Goal: Task Accomplishment & Management: Manage account settings

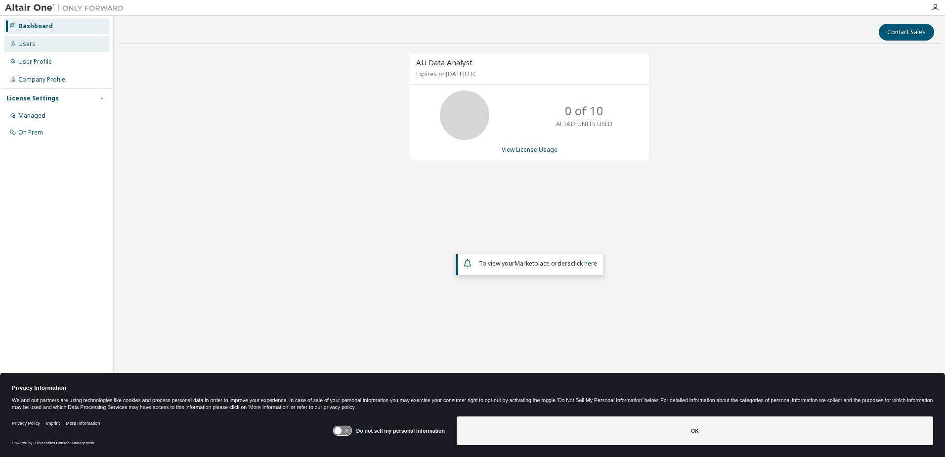
click at [25, 44] on div "Users" at bounding box center [26, 44] width 17 height 8
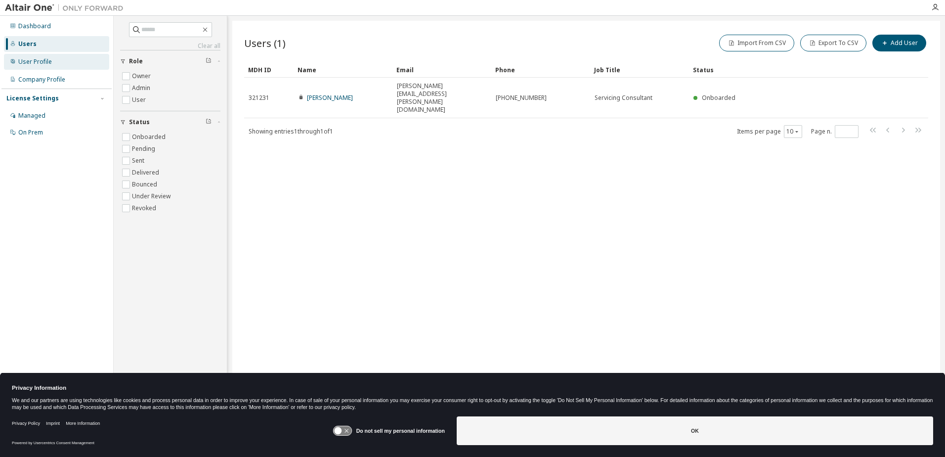
click at [41, 63] on div "User Profile" at bounding box center [35, 62] width 34 height 8
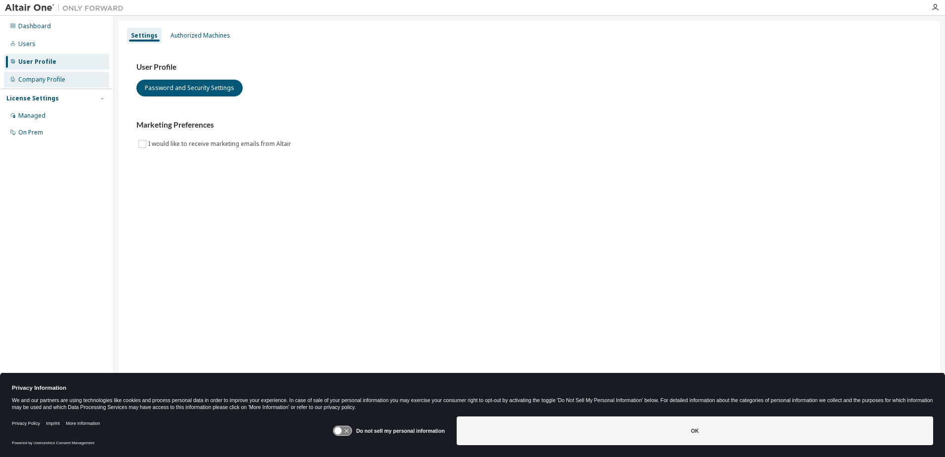
click at [40, 78] on div "Company Profile" at bounding box center [41, 80] width 47 height 8
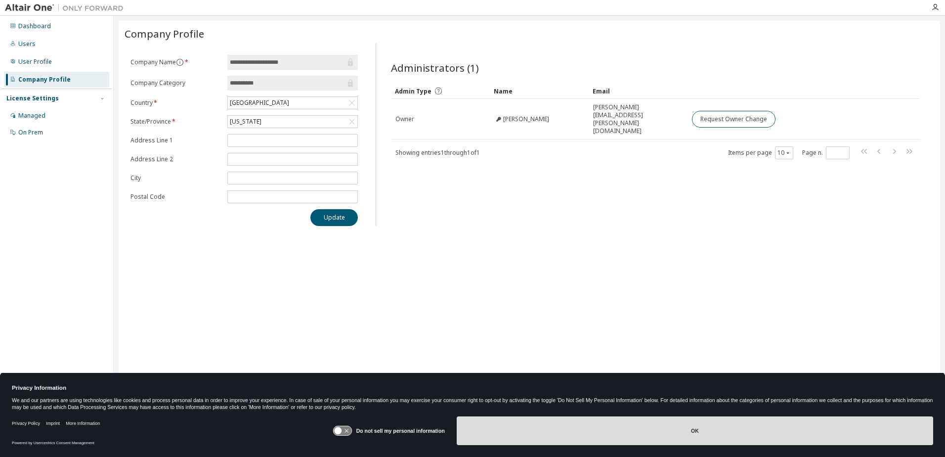
click at [685, 428] on button "OK" at bounding box center [695, 430] width 477 height 29
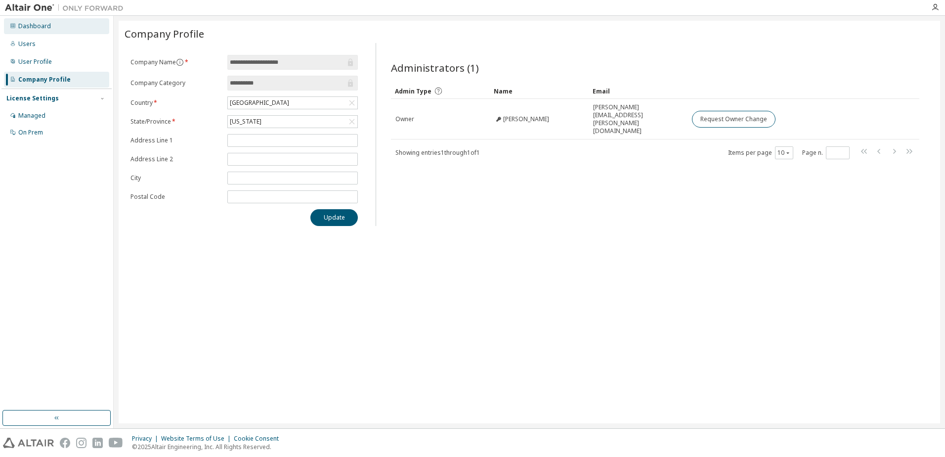
click at [39, 22] on div "Dashboard" at bounding box center [34, 26] width 33 height 8
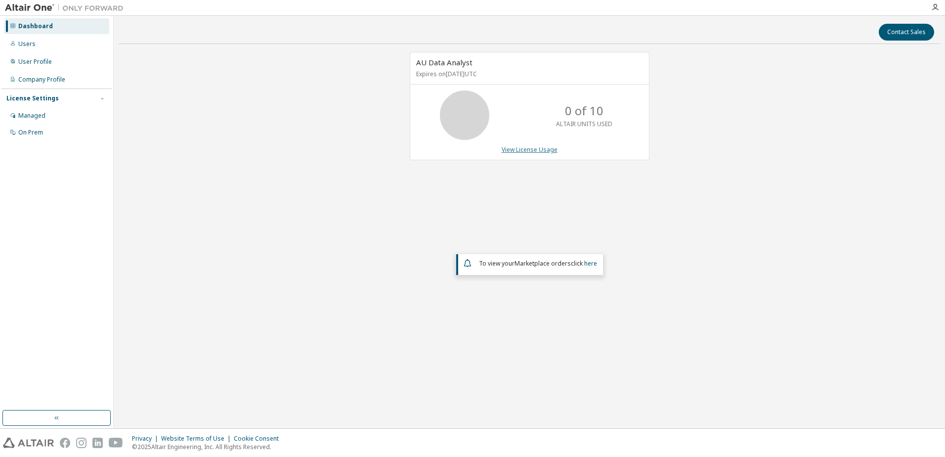
click at [514, 148] on link "View License Usage" at bounding box center [530, 149] width 56 height 8
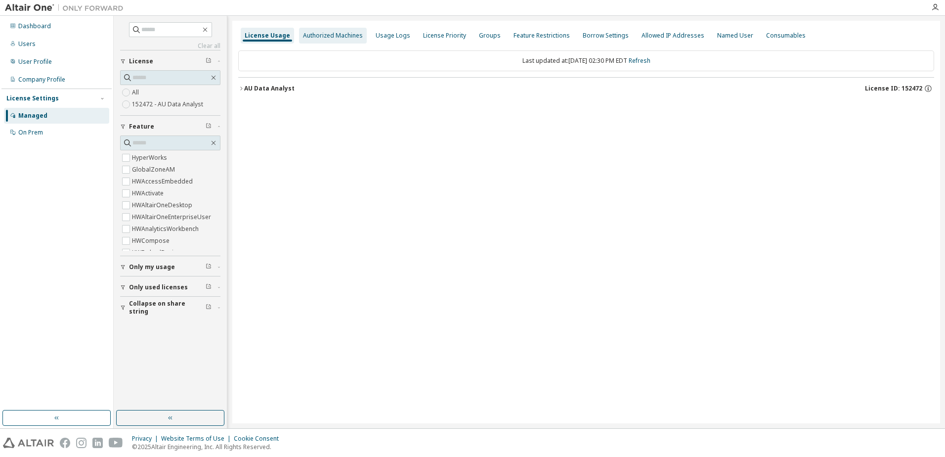
click at [337, 34] on div "Authorized Machines" at bounding box center [333, 36] width 60 height 8
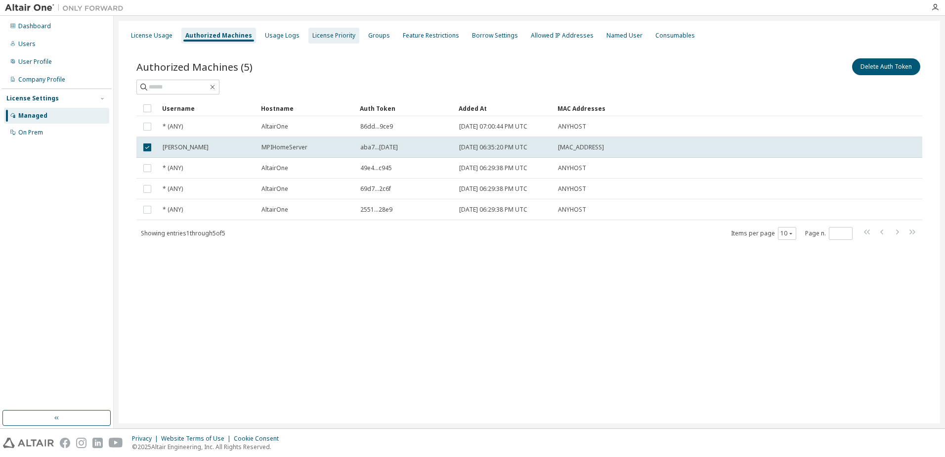
click at [330, 34] on div "License Priority" at bounding box center [333, 36] width 43 height 8
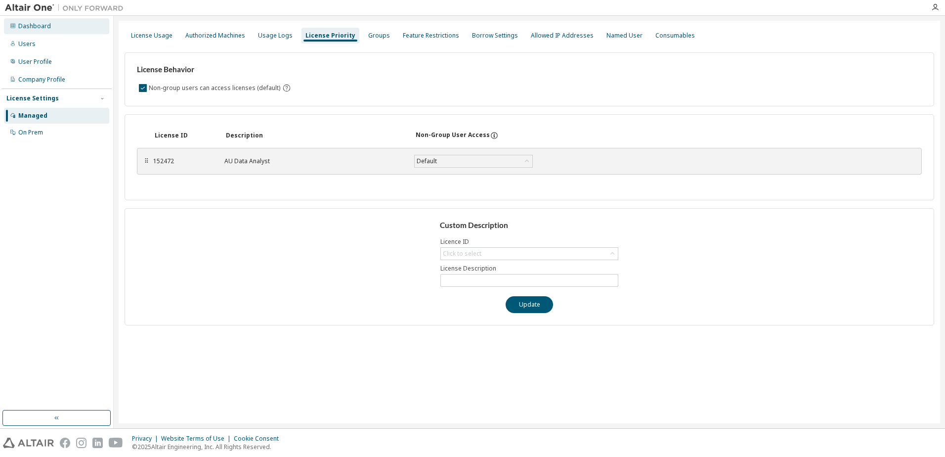
click at [44, 20] on div "Dashboard" at bounding box center [56, 26] width 105 height 16
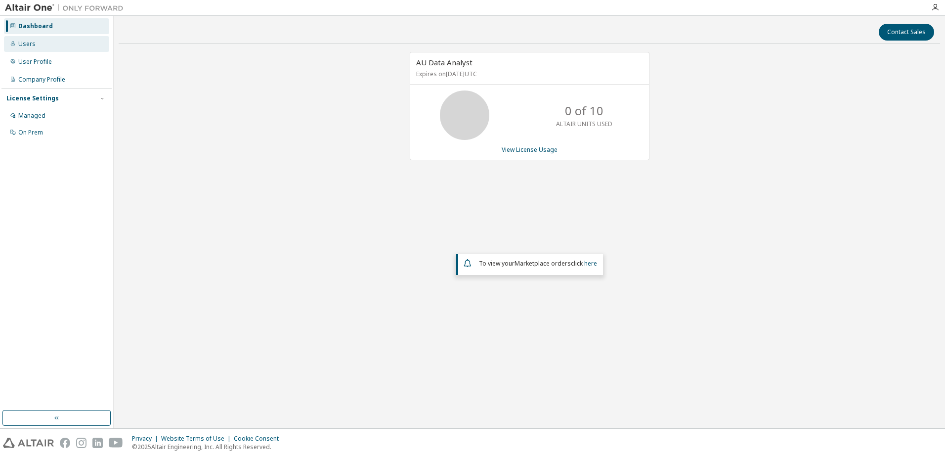
click at [21, 50] on div "Users" at bounding box center [56, 44] width 105 height 16
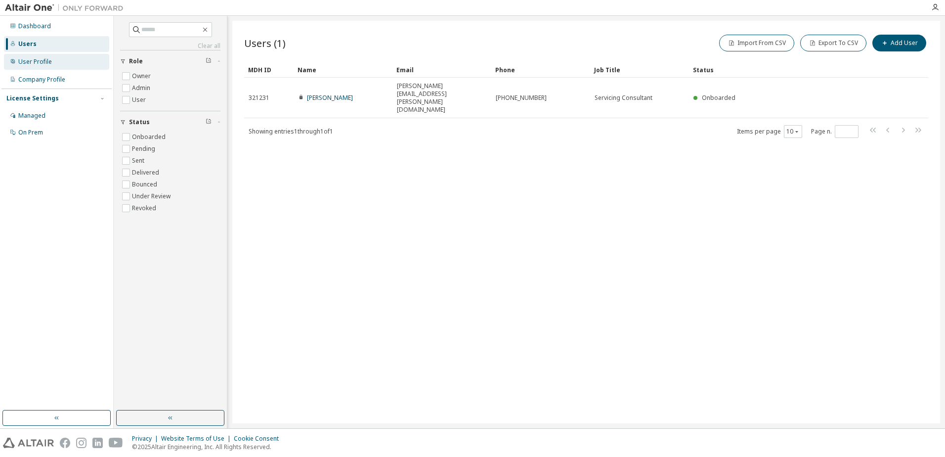
click at [38, 60] on div "User Profile" at bounding box center [35, 62] width 34 height 8
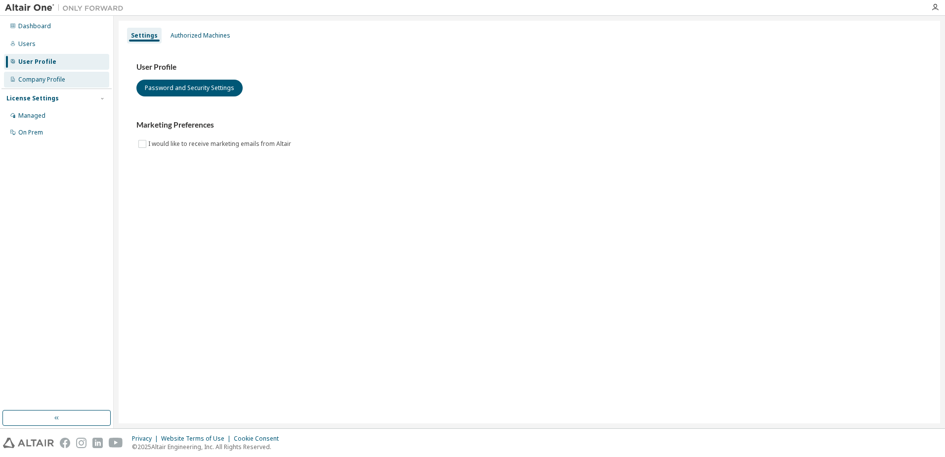
click at [43, 80] on div "Company Profile" at bounding box center [41, 80] width 47 height 8
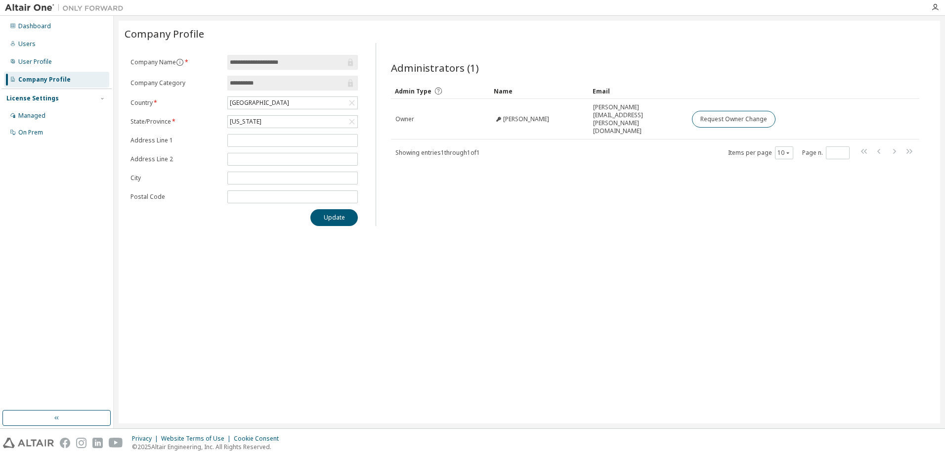
click at [45, 99] on div "License Settings" at bounding box center [32, 98] width 52 height 8
click at [46, 100] on div "License Settings" at bounding box center [32, 98] width 52 height 8
click at [39, 117] on div "Managed" at bounding box center [31, 116] width 27 height 8
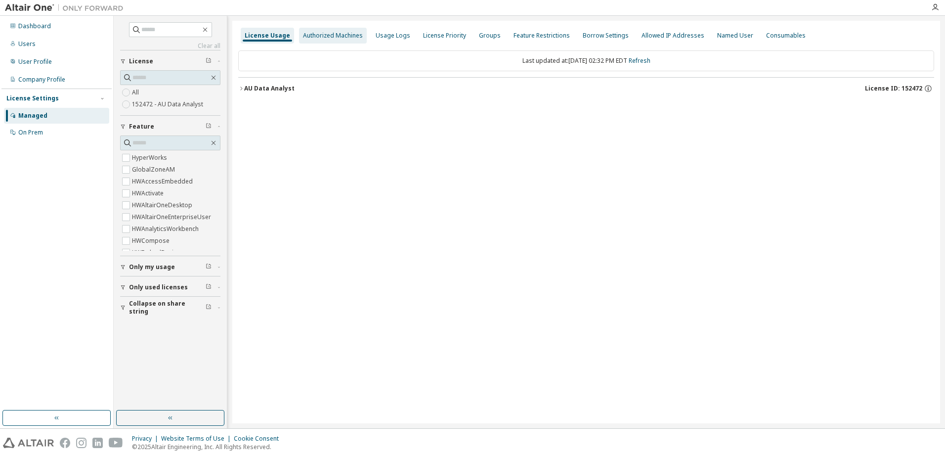
click at [344, 39] on div "Authorized Machines" at bounding box center [333, 36] width 60 height 8
click at [423, 39] on div "License Priority" at bounding box center [444, 36] width 43 height 8
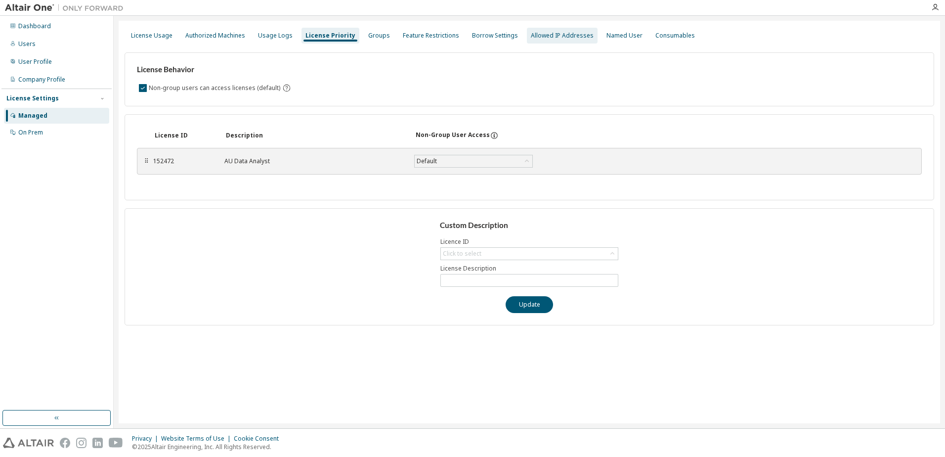
click at [550, 39] on div "Allowed IP Addresses" at bounding box center [562, 36] width 63 height 8
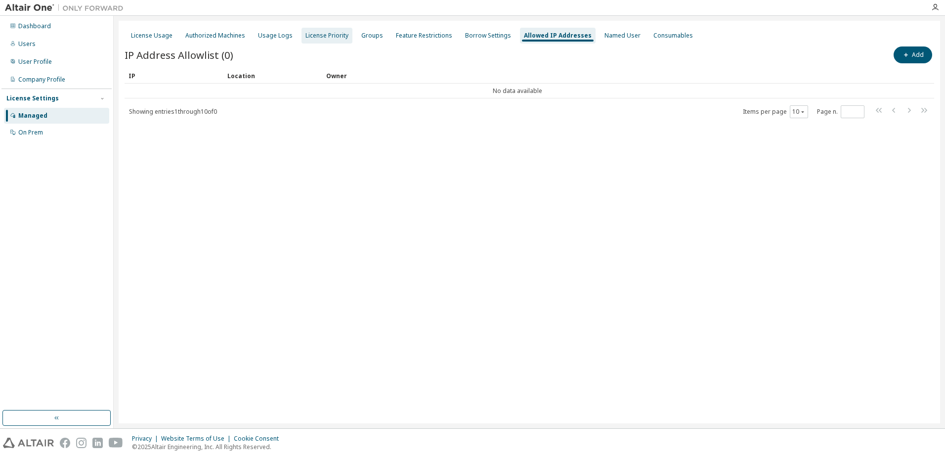
click at [332, 34] on div "License Priority" at bounding box center [327, 36] width 43 height 8
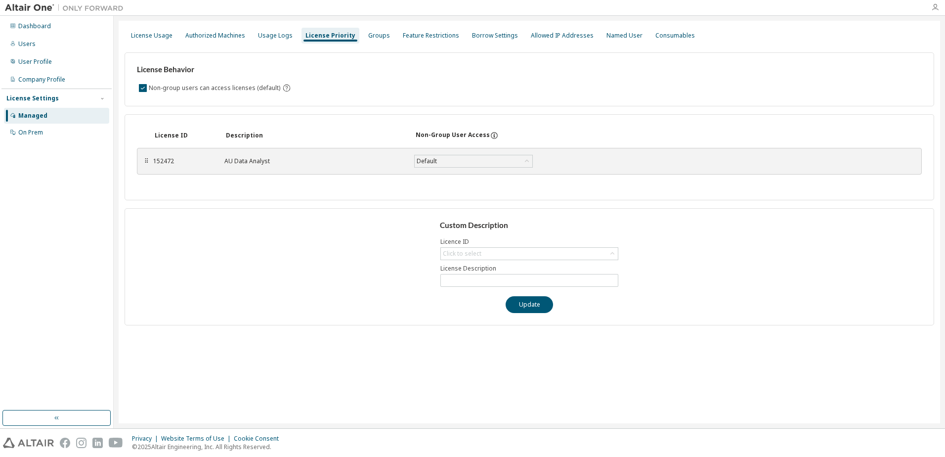
click at [934, 8] on icon "button" at bounding box center [935, 7] width 8 height 8
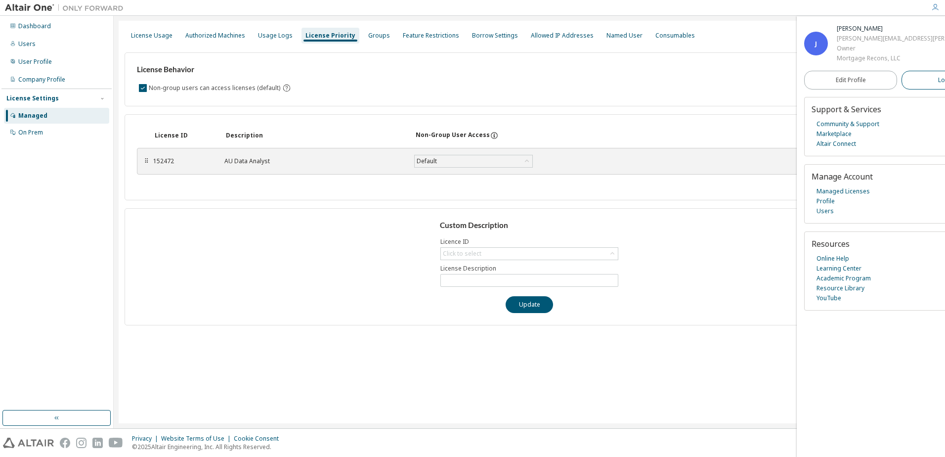
click at [938, 78] on span "Logout" at bounding box center [948, 80] width 20 height 10
